Goal: Connect with others: Connect with others

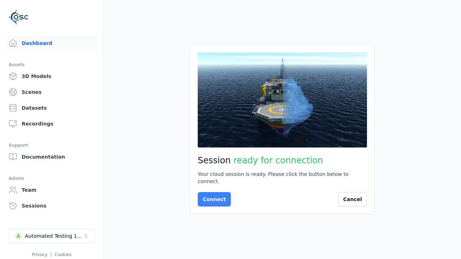
click at [212, 196] on button "Connect" at bounding box center [214, 199] width 33 height 14
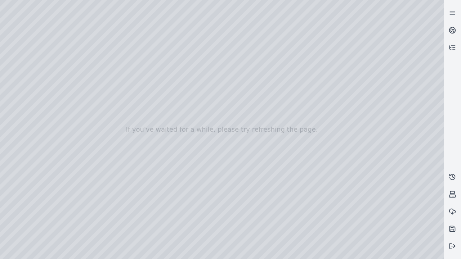
click at [3, 46] on div at bounding box center [222, 129] width 444 height 259
